Goal: Information Seeking & Learning: Learn about a topic

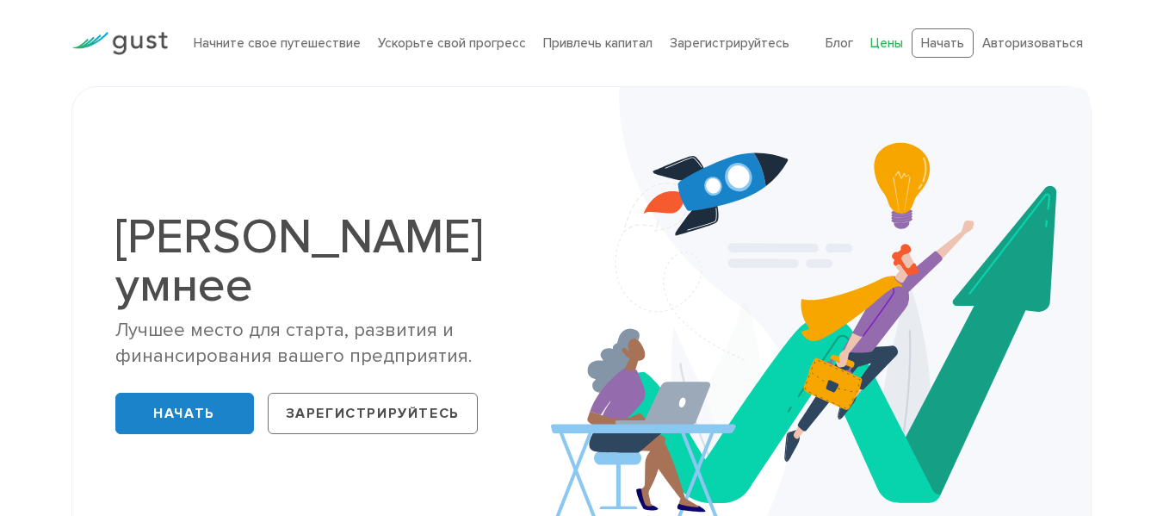
click at [893, 49] on font "Цены" at bounding box center [886, 42] width 33 height 15
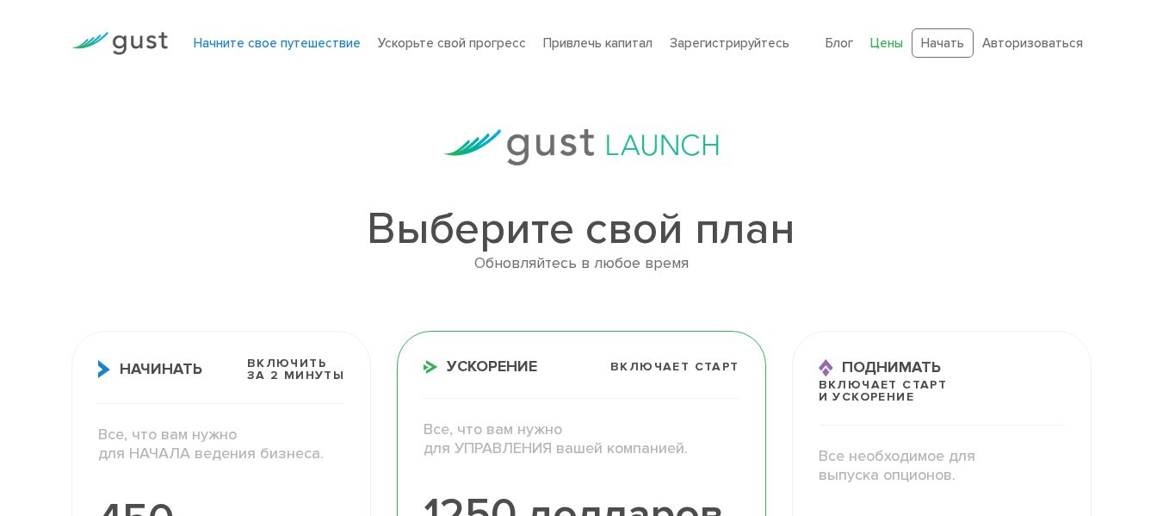
click at [230, 42] on font "Начните свое путешествие" at bounding box center [277, 42] width 167 height 15
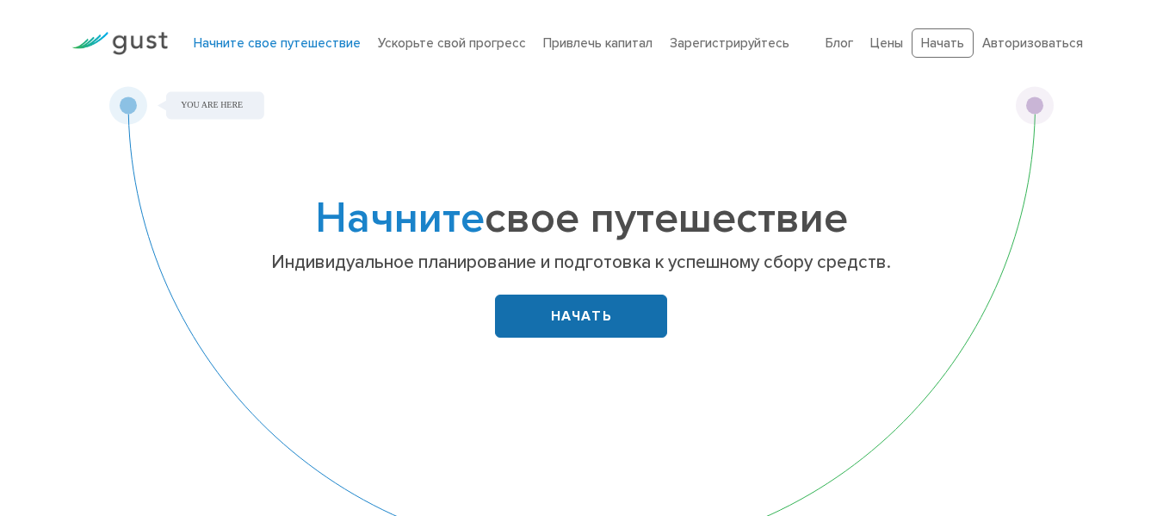
click at [550, 318] on link "НАЧАТЬ" at bounding box center [581, 315] width 172 height 43
